Goal: Entertainment & Leisure: Consume media (video, audio)

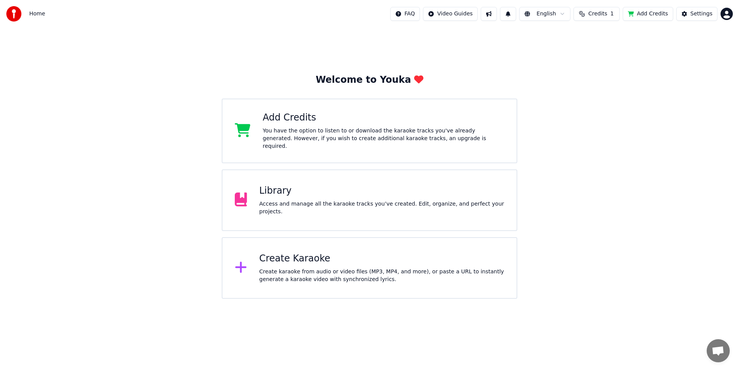
click at [318, 209] on div "Access and manage all the karaoke tracks you’ve created. Edit, organize, and pe…" at bounding box center [381, 207] width 245 height 15
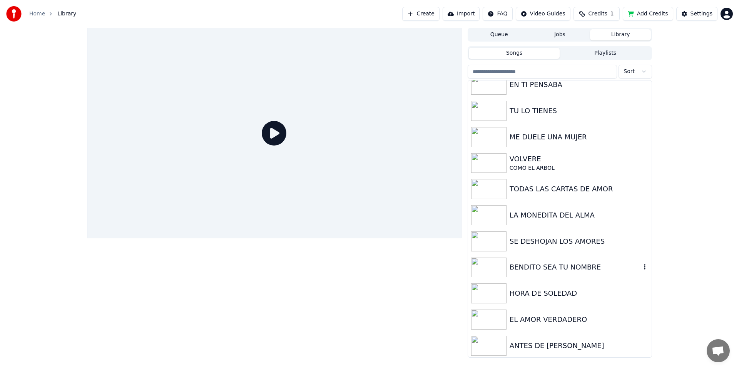
scroll to position [88, 0]
click at [542, 291] on div "HORA DE SOLEDAD" at bounding box center [574, 291] width 131 height 11
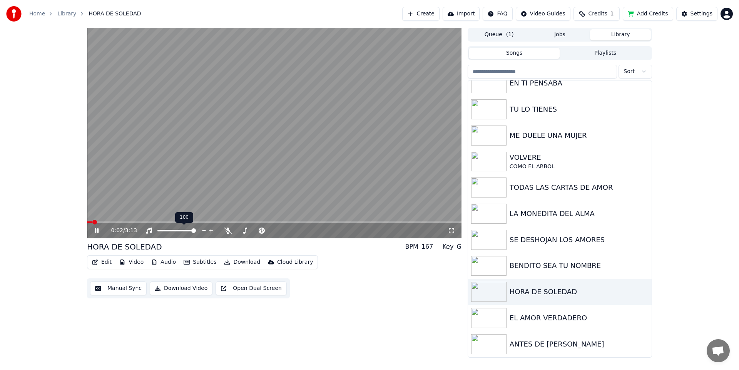
click at [196, 229] on span at bounding box center [193, 230] width 5 height 5
click at [95, 230] on icon at bounding box center [96, 230] width 5 height 5
click at [97, 232] on icon at bounding box center [102, 230] width 18 height 6
click at [96, 232] on icon at bounding box center [102, 230] width 18 height 6
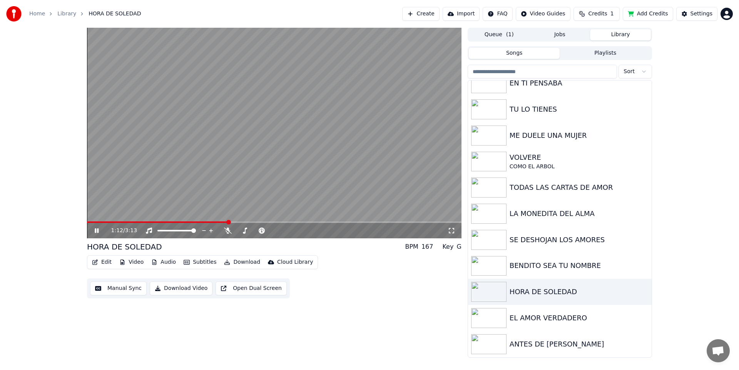
click at [96, 229] on icon at bounding box center [102, 230] width 18 height 6
click at [99, 232] on icon at bounding box center [102, 230] width 18 height 6
click at [89, 222] on span at bounding box center [88, 222] width 2 height 2
click at [102, 222] on span at bounding box center [274, 222] width 374 height 2
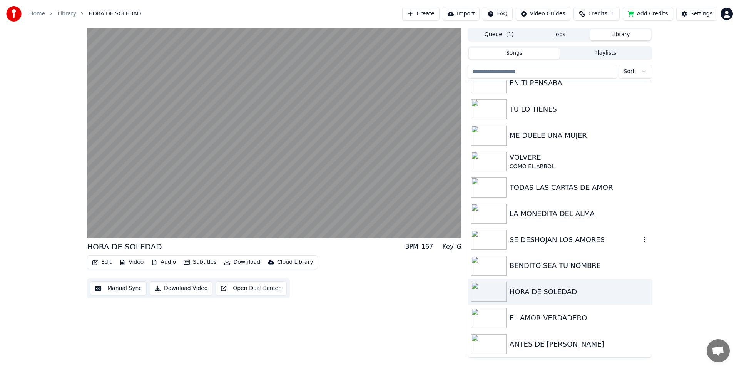
click at [562, 241] on div "SE DESHOJAN LOS AMORES" at bounding box center [574, 239] width 131 height 11
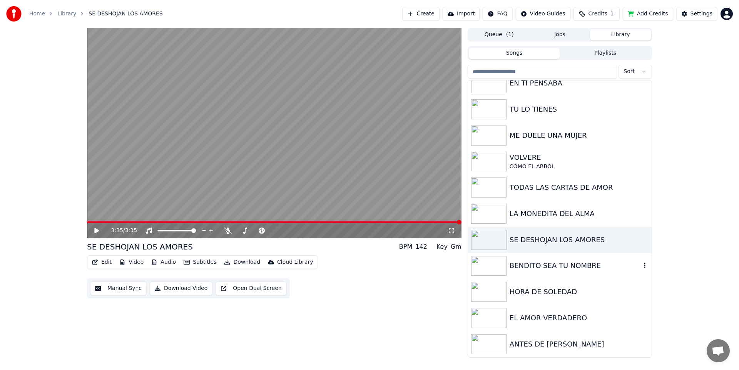
click at [538, 274] on div "BENDITO SEA TU NOMBRE" at bounding box center [560, 266] width 184 height 26
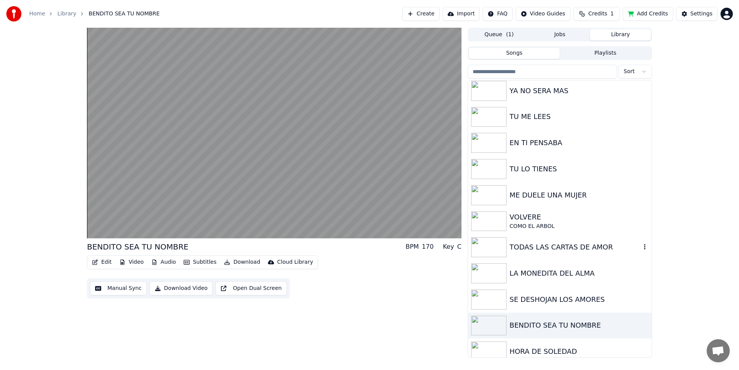
scroll to position [28, 0]
click at [551, 193] on div "ME DUELE UNA MUJER" at bounding box center [574, 196] width 131 height 11
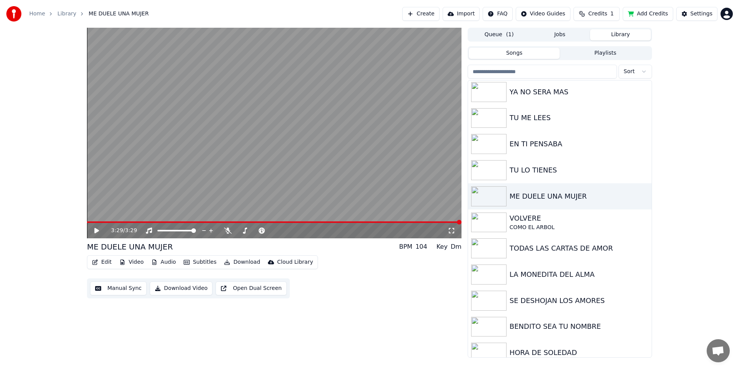
click at [90, 222] on span at bounding box center [274, 222] width 374 height 2
click at [96, 228] on icon at bounding box center [102, 230] width 18 height 6
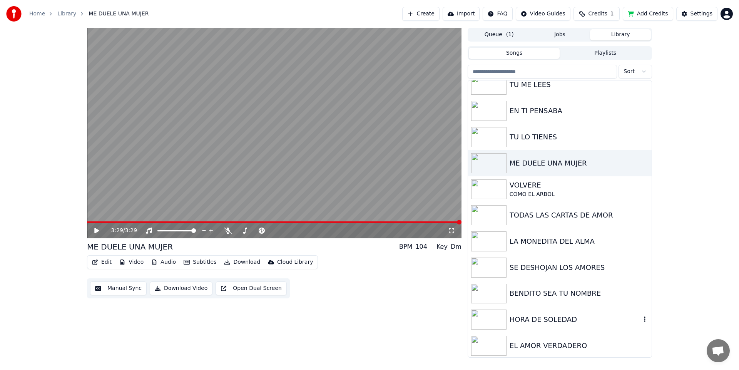
scroll to position [62, 0]
click at [500, 317] on img at bounding box center [488, 319] width 35 height 20
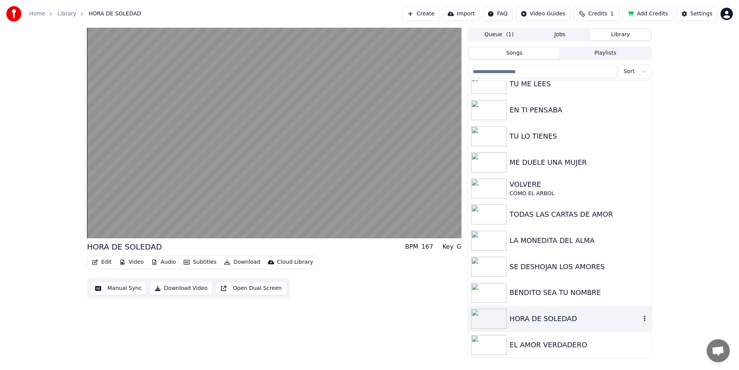
click at [496, 318] on img at bounding box center [488, 319] width 35 height 20
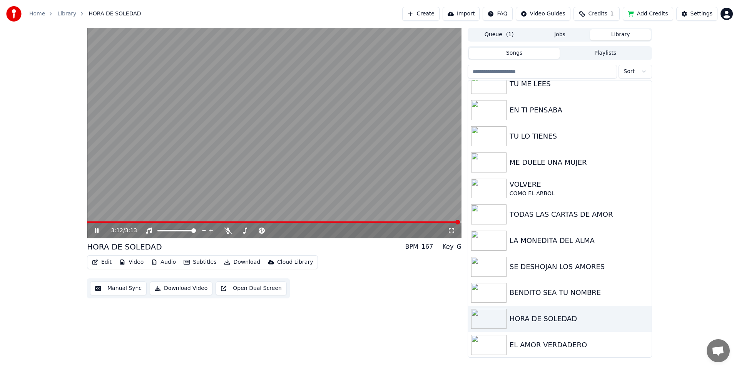
click at [97, 231] on icon at bounding box center [97, 230] width 4 height 5
click at [96, 231] on icon at bounding box center [96, 230] width 5 height 5
click at [97, 230] on icon at bounding box center [96, 230] width 5 height 5
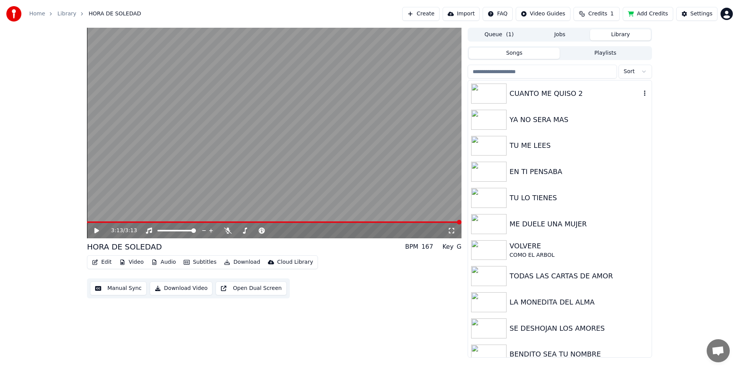
click at [543, 101] on div "CUANTO ME QUISO 2" at bounding box center [560, 93] width 184 height 26
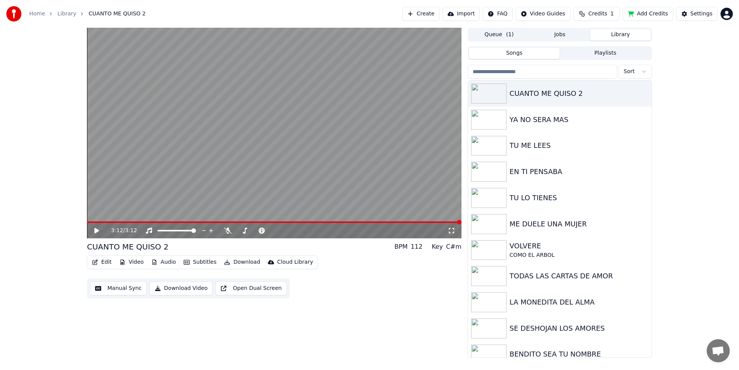
click at [97, 232] on icon at bounding box center [102, 230] width 18 height 6
click at [491, 174] on img at bounding box center [488, 172] width 35 height 20
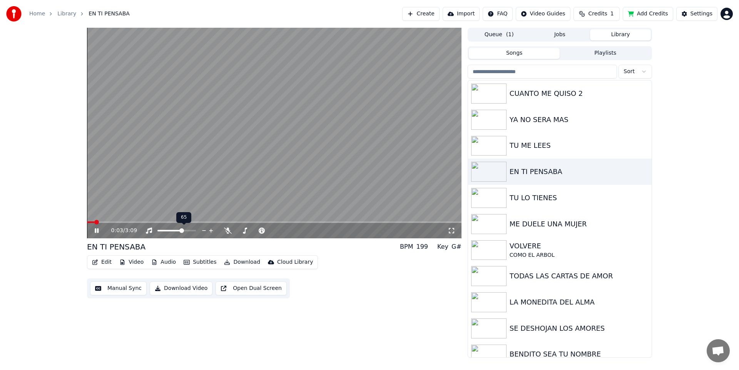
click at [181, 231] on span at bounding box center [181, 230] width 5 height 5
click at [183, 230] on span at bounding box center [182, 230] width 5 height 5
click at [181, 230] on span at bounding box center [180, 230] width 5 height 5
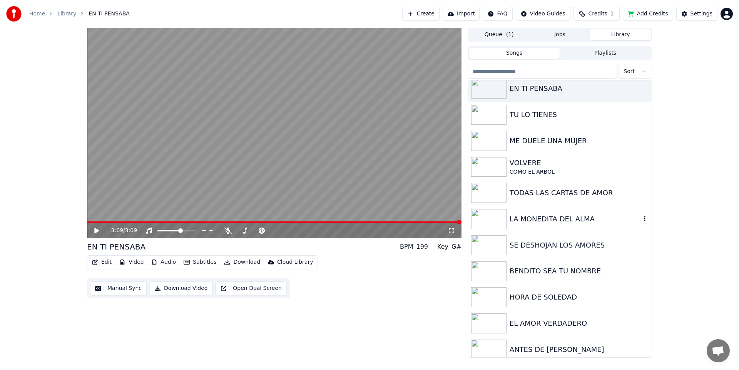
scroll to position [88, 0]
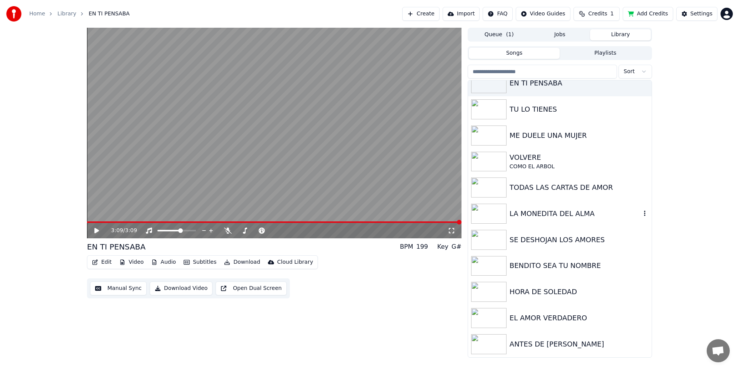
click at [526, 217] on div "LA MONEDITA DEL ALMA" at bounding box center [574, 213] width 131 height 11
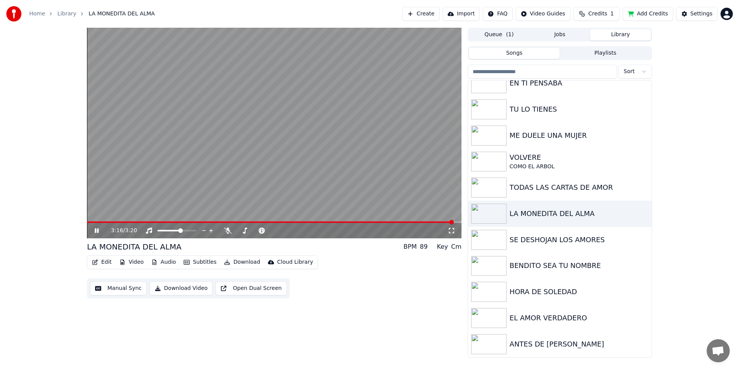
click at [95, 232] on icon at bounding box center [97, 230] width 4 height 5
click at [95, 227] on div "3:16 / 3:20" at bounding box center [274, 231] width 368 height 8
click at [97, 229] on icon at bounding box center [102, 230] width 18 height 6
click at [89, 221] on span at bounding box center [88, 222] width 2 height 2
click at [87, 220] on span at bounding box center [89, 222] width 5 height 5
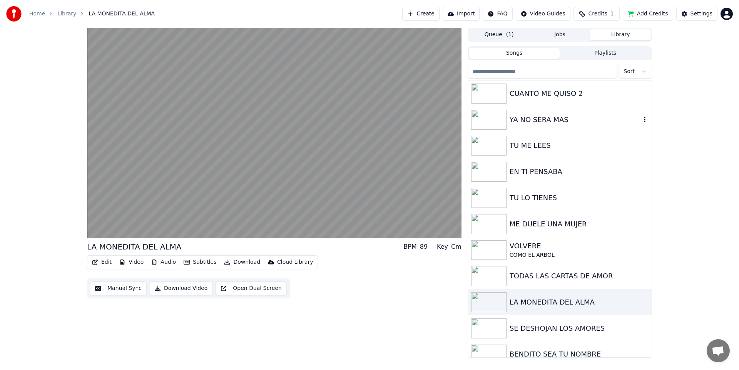
click at [481, 113] on img at bounding box center [488, 120] width 35 height 20
